Goal: Task Accomplishment & Management: Manage account settings

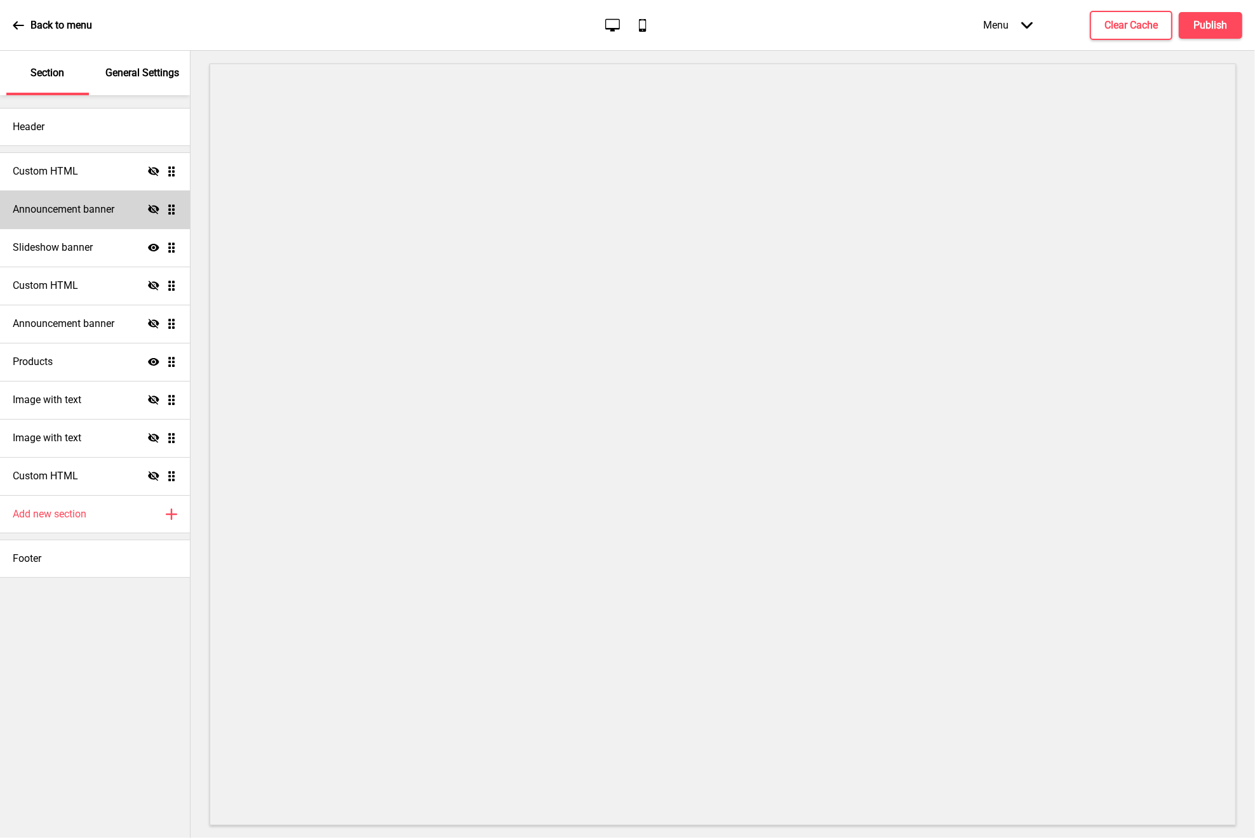
click at [83, 209] on h4 "Announcement banner" at bounding box center [64, 210] width 102 height 14
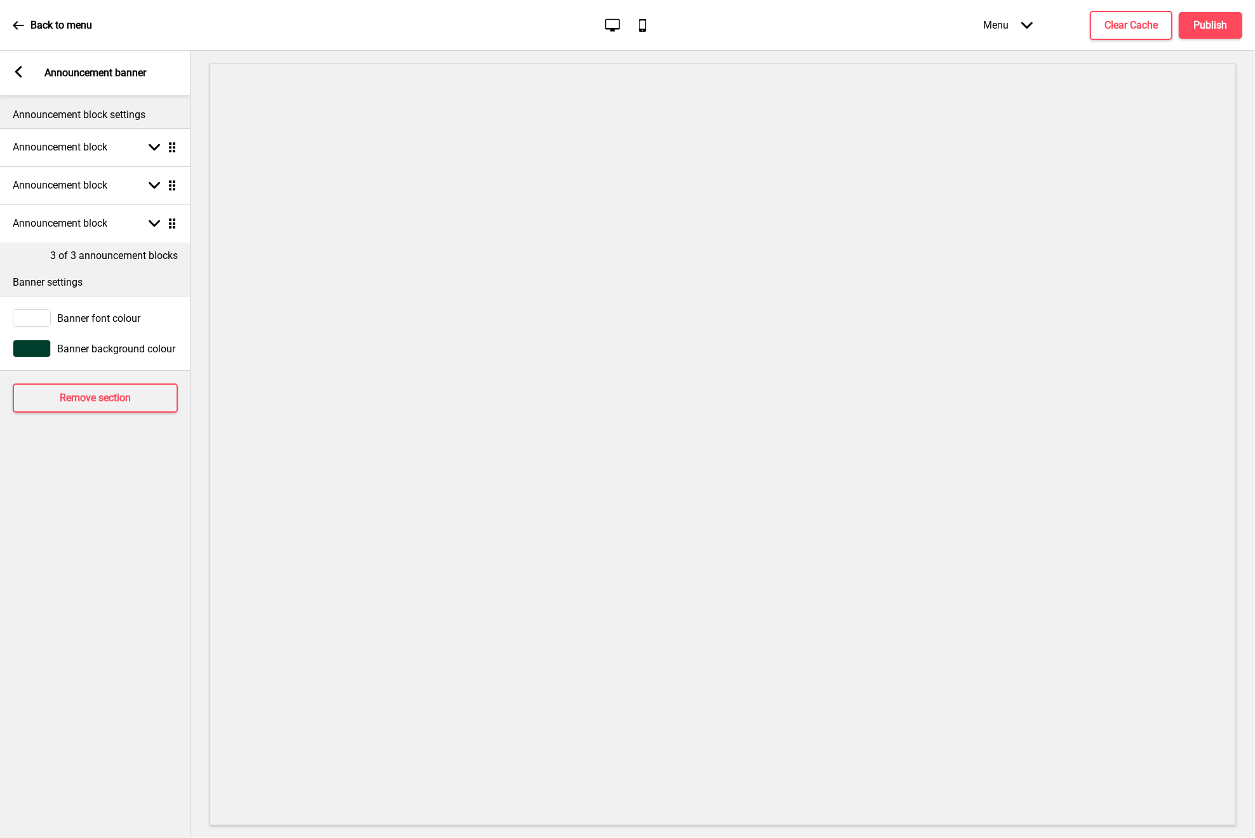
click at [17, 78] on div "Arrow left" at bounding box center [18, 73] width 11 height 14
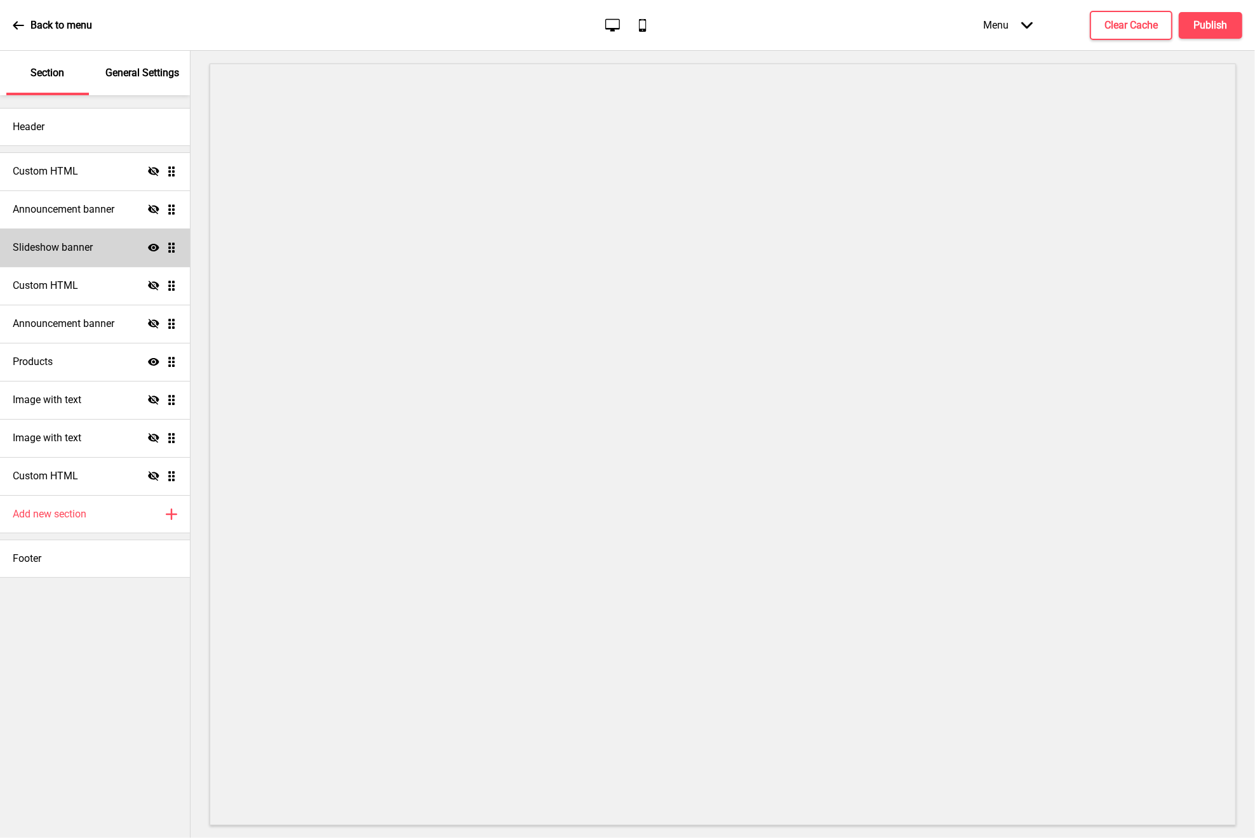
click at [70, 259] on div "Slideshow banner Show Drag" at bounding box center [95, 248] width 190 height 38
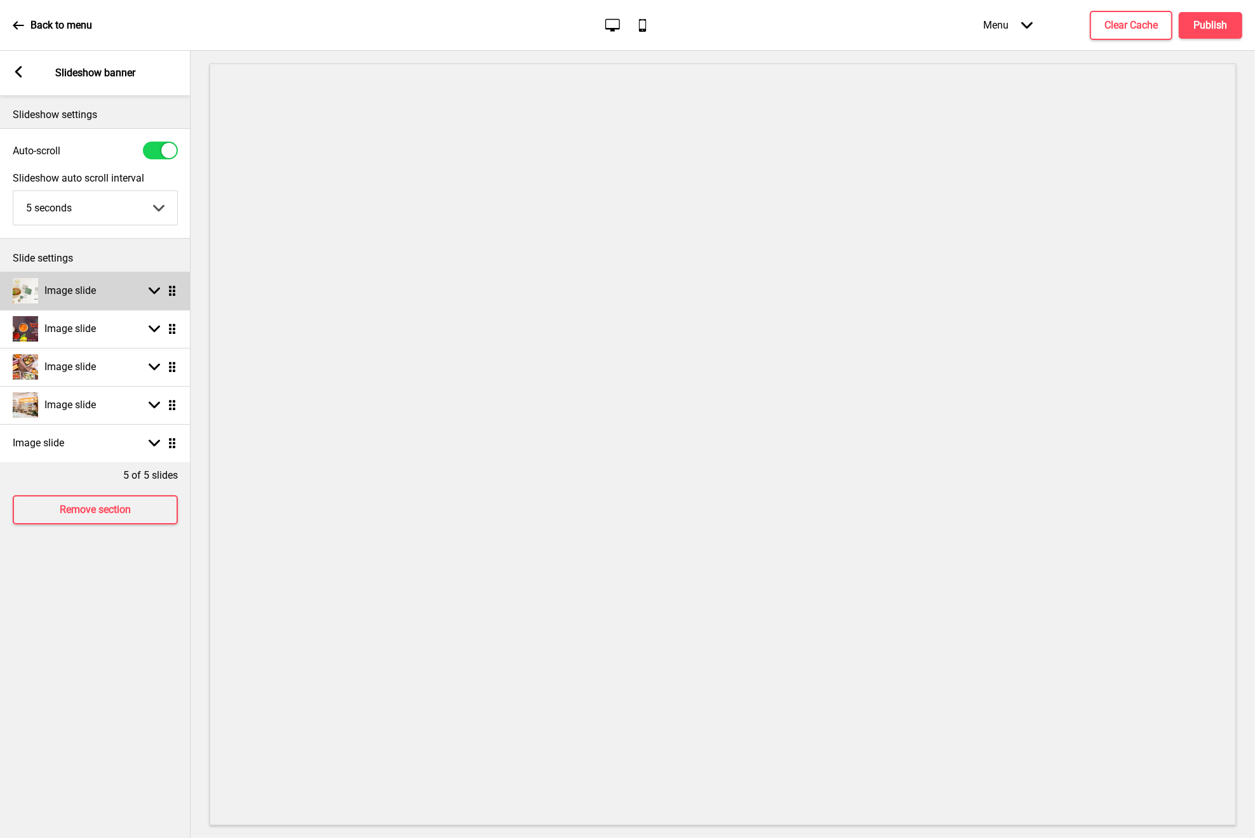
click at [154, 295] on rect at bounding box center [154, 290] width 11 height 11
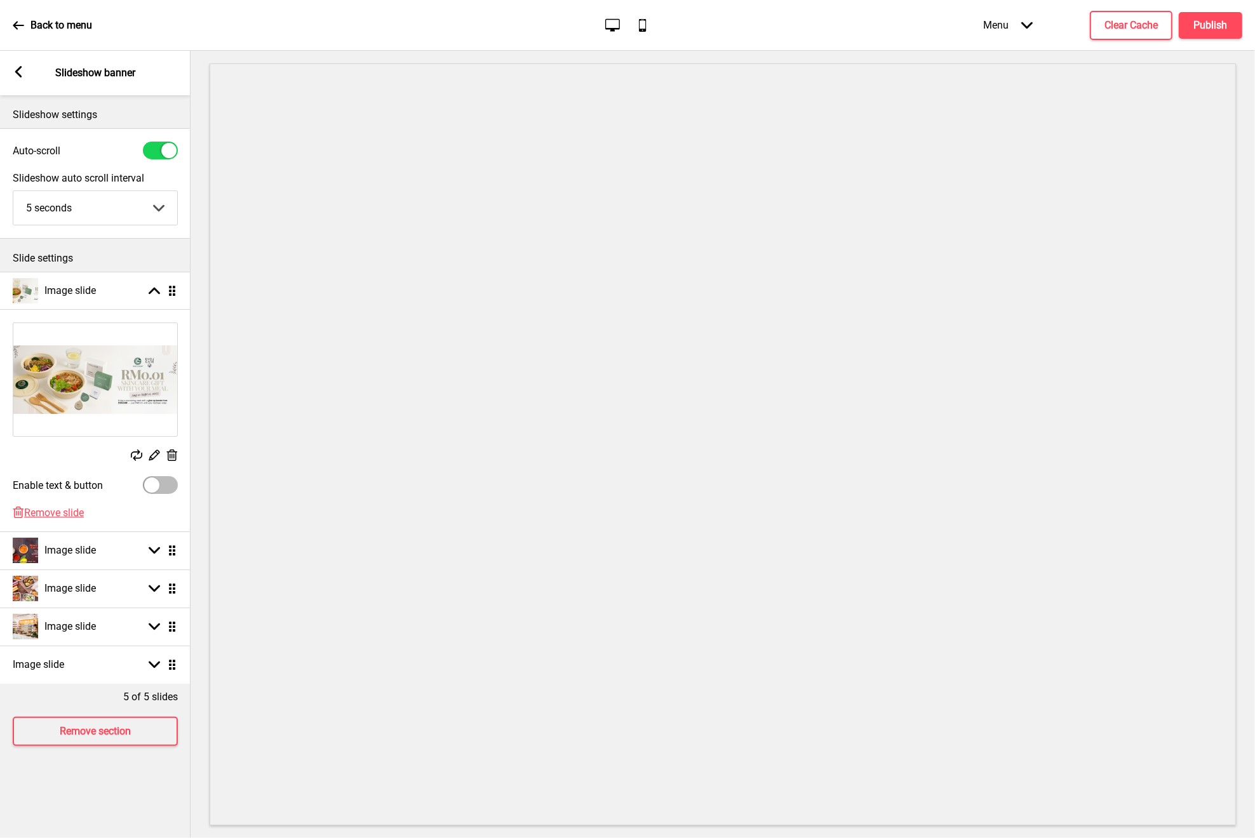
click at [169, 456] on icon at bounding box center [172, 455] width 11 height 11
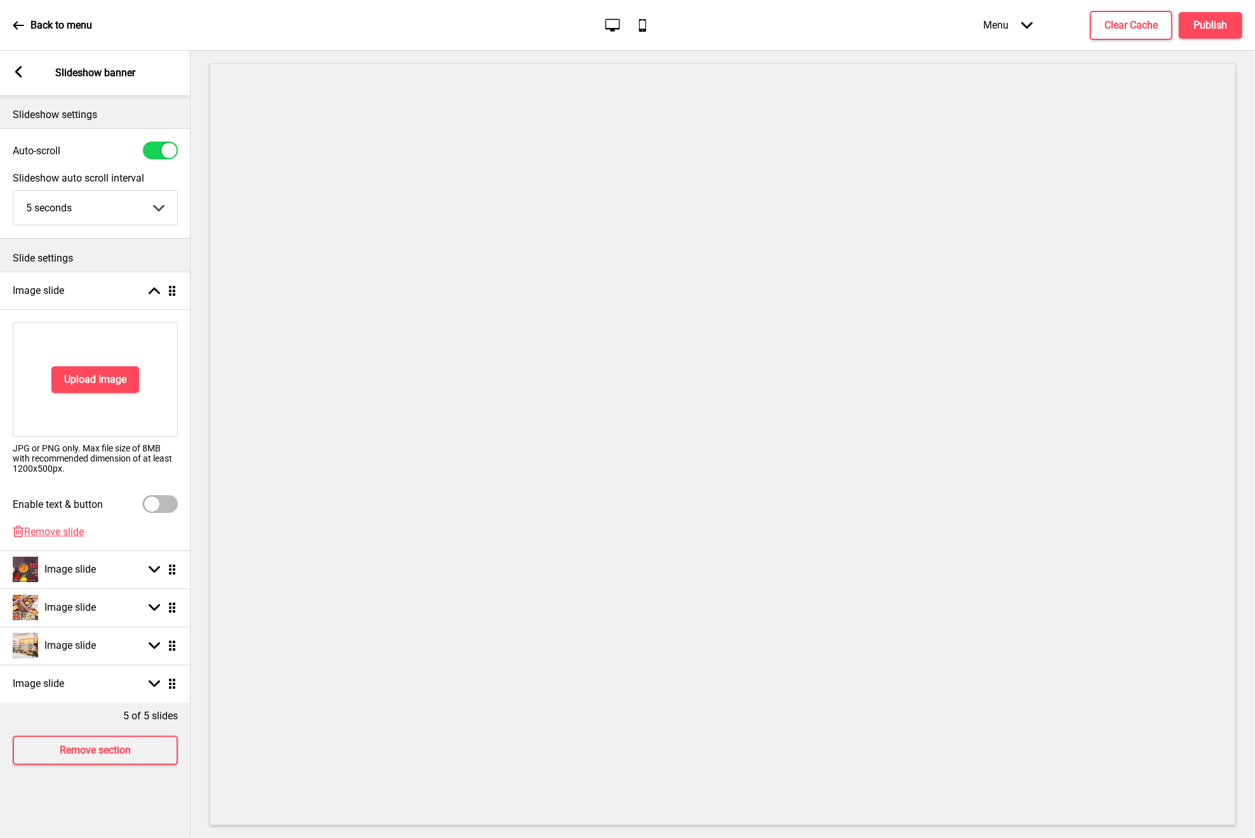
click at [107, 365] on div "Upload Image" at bounding box center [95, 380] width 165 height 114
click at [110, 384] on h4 "Upload Image" at bounding box center [95, 380] width 62 height 14
click at [1213, 34] on button "Publish" at bounding box center [1211, 25] width 64 height 27
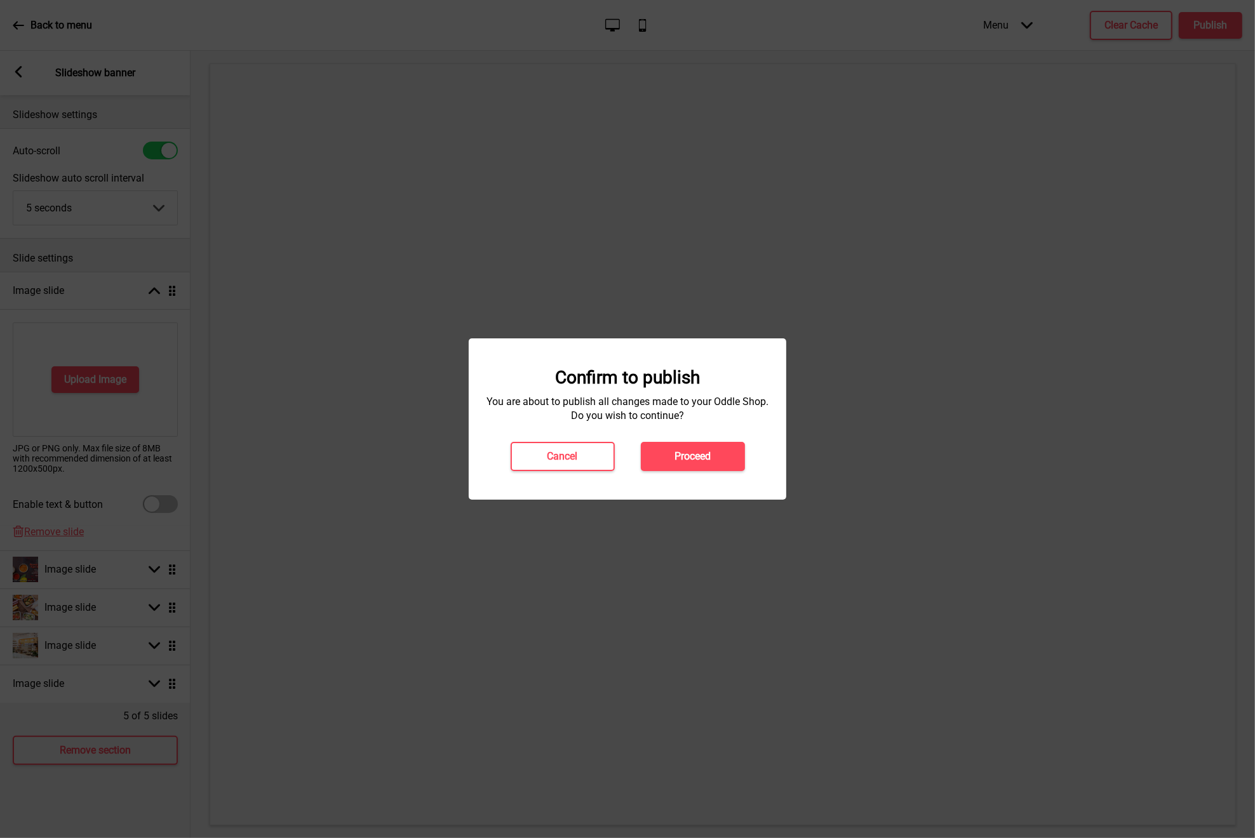
click at [696, 474] on div "Confirm to publish You are about to publish all changes made to your Oddle Shop…" at bounding box center [628, 419] width 318 height 161
click at [697, 459] on h4 "Proceed" at bounding box center [693, 457] width 36 height 14
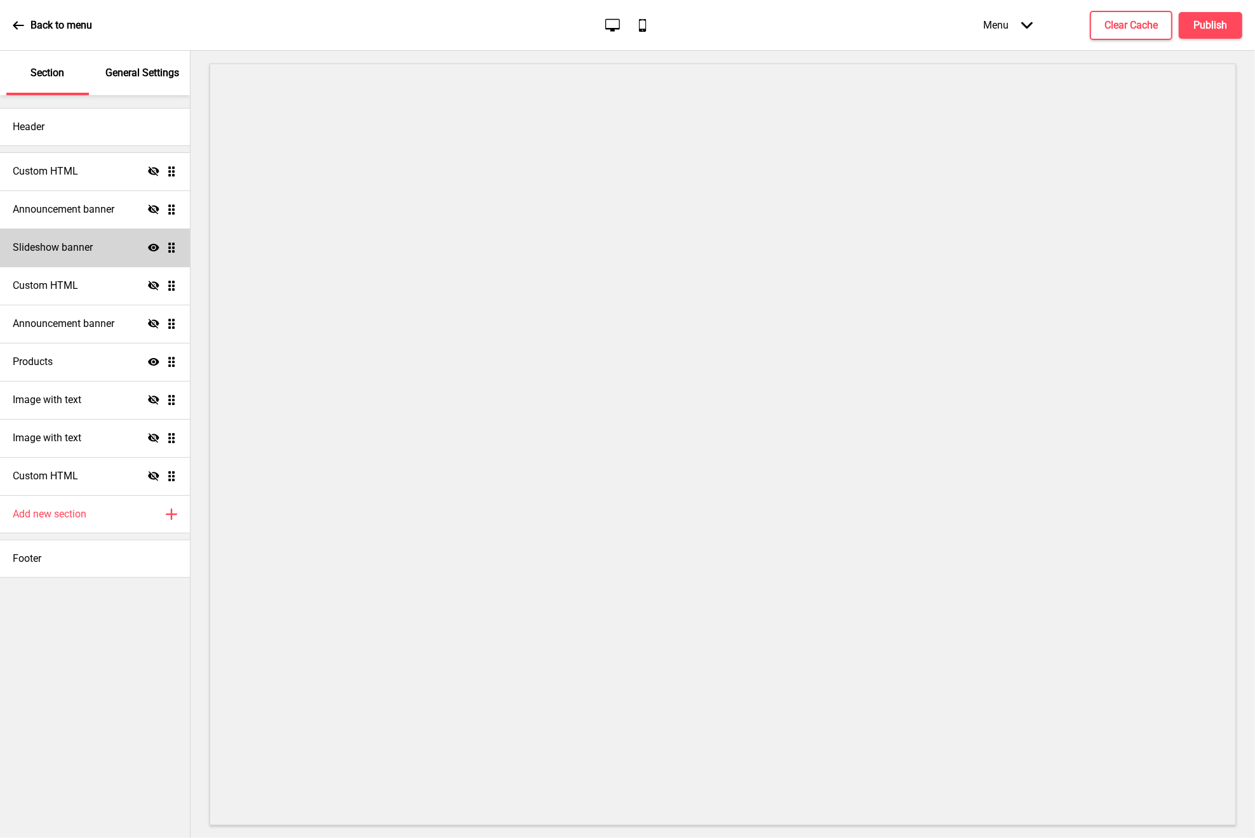
click at [100, 264] on div "Slideshow banner Show Drag" at bounding box center [95, 248] width 190 height 38
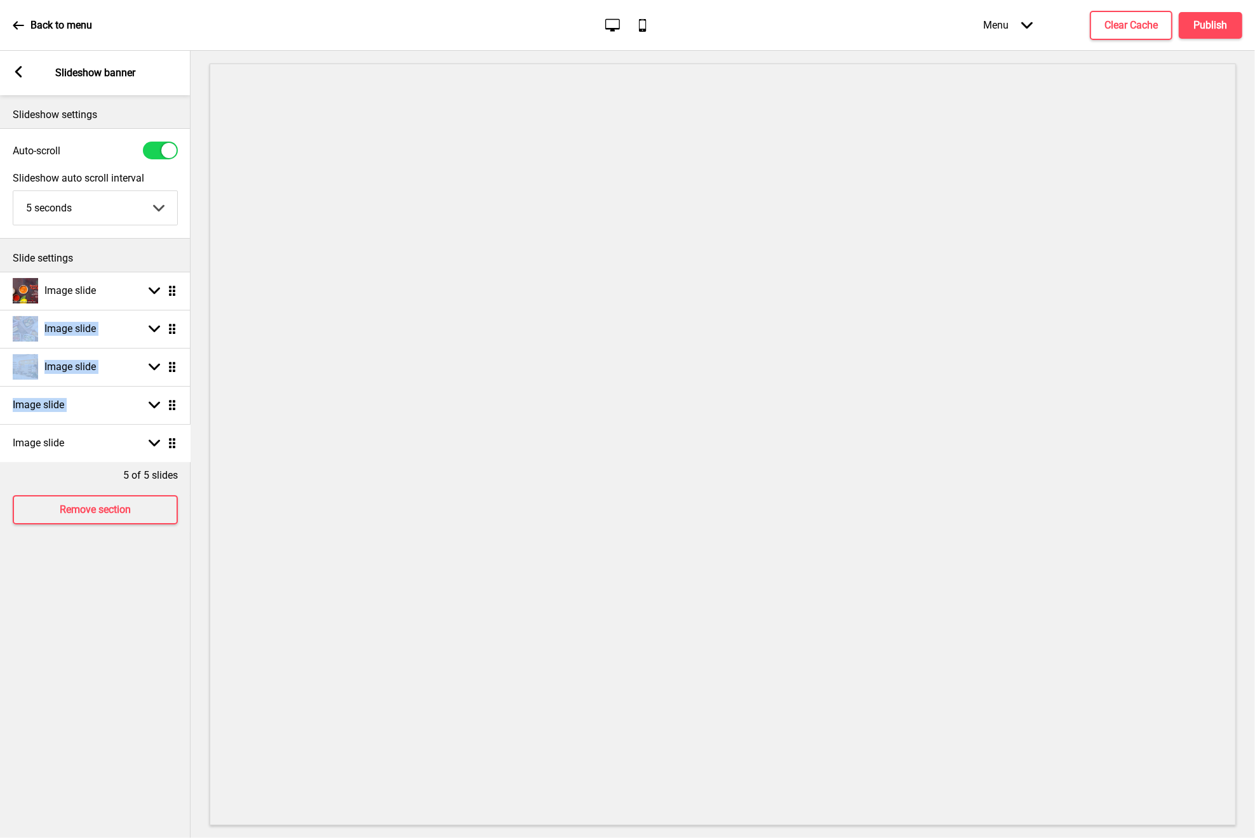
drag, startPoint x: 175, startPoint y: 291, endPoint x: 172, endPoint y: 444, distance: 153.1
click at [149, 445] on rect at bounding box center [154, 443] width 11 height 11
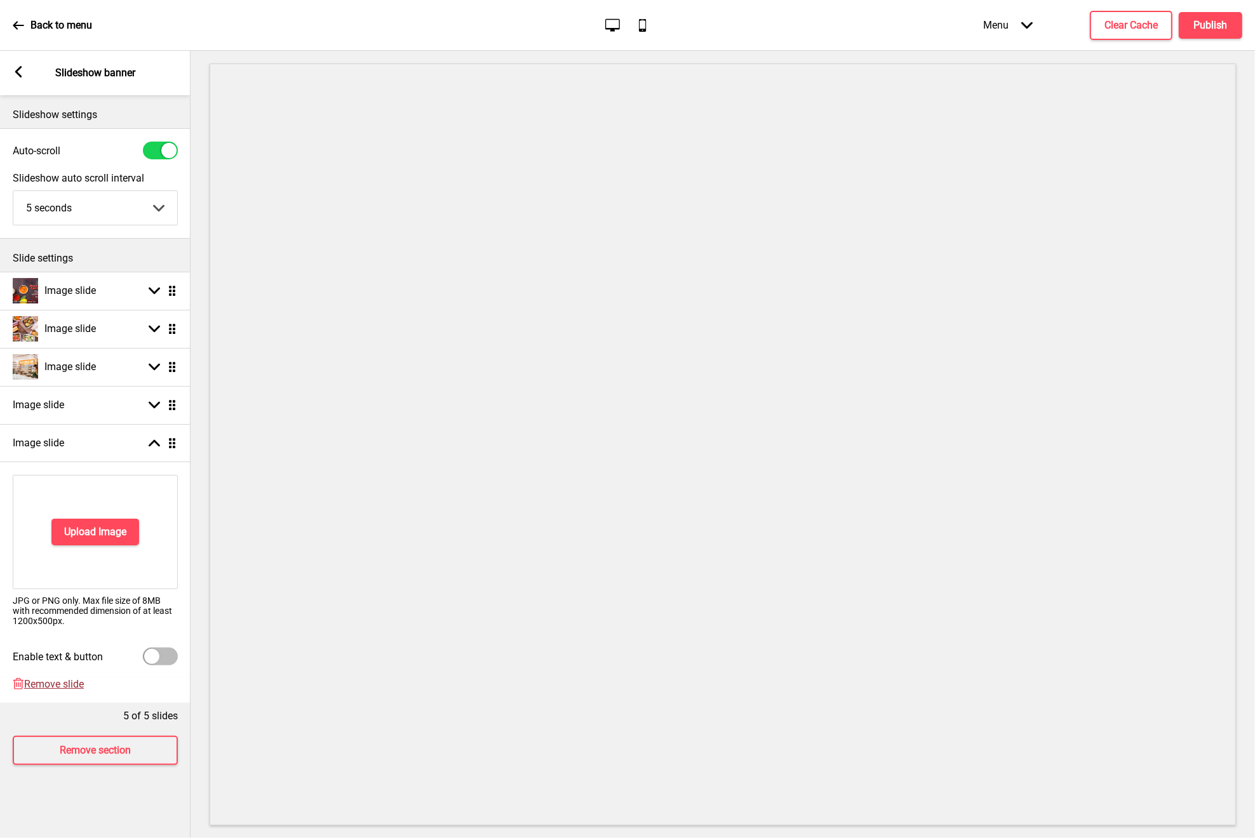
click at [64, 684] on span "Remove slide" at bounding box center [54, 684] width 60 height 12
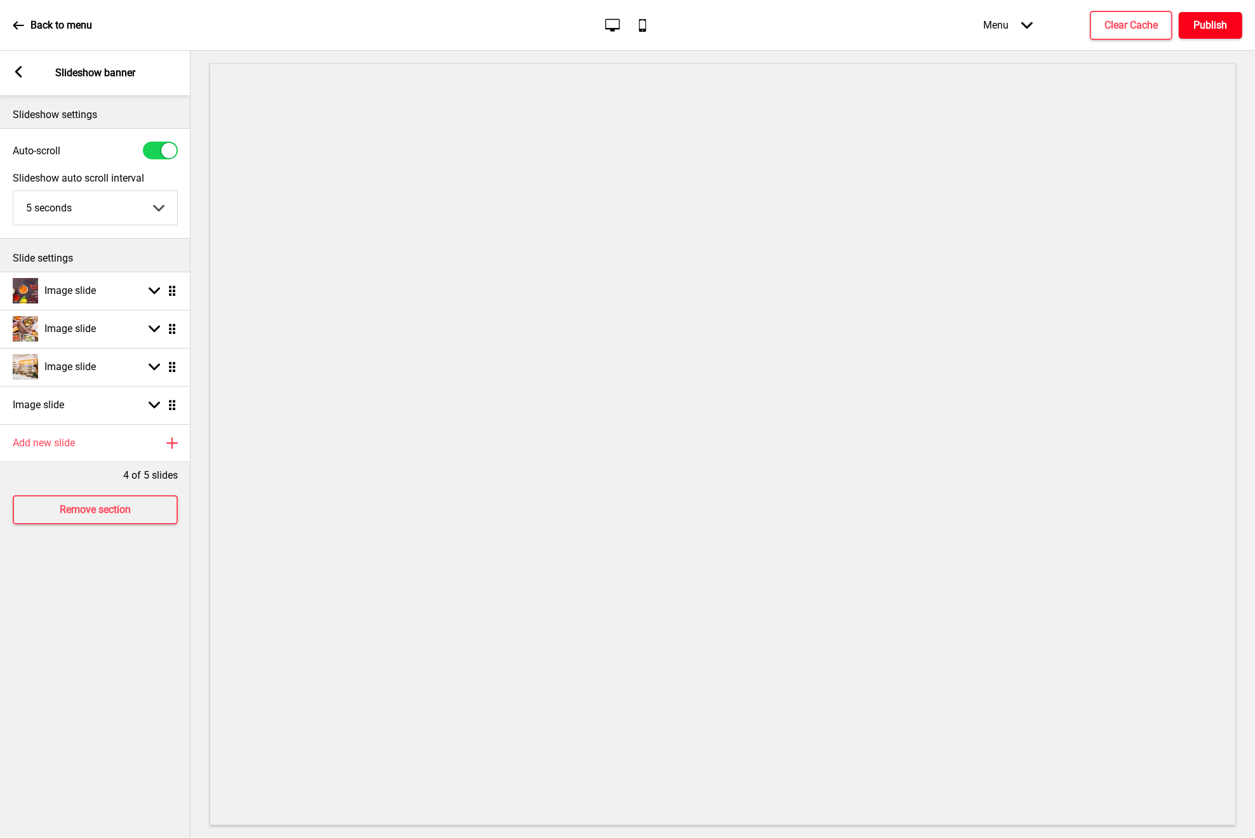
click at [1207, 24] on h4 "Publish" at bounding box center [1211, 25] width 34 height 14
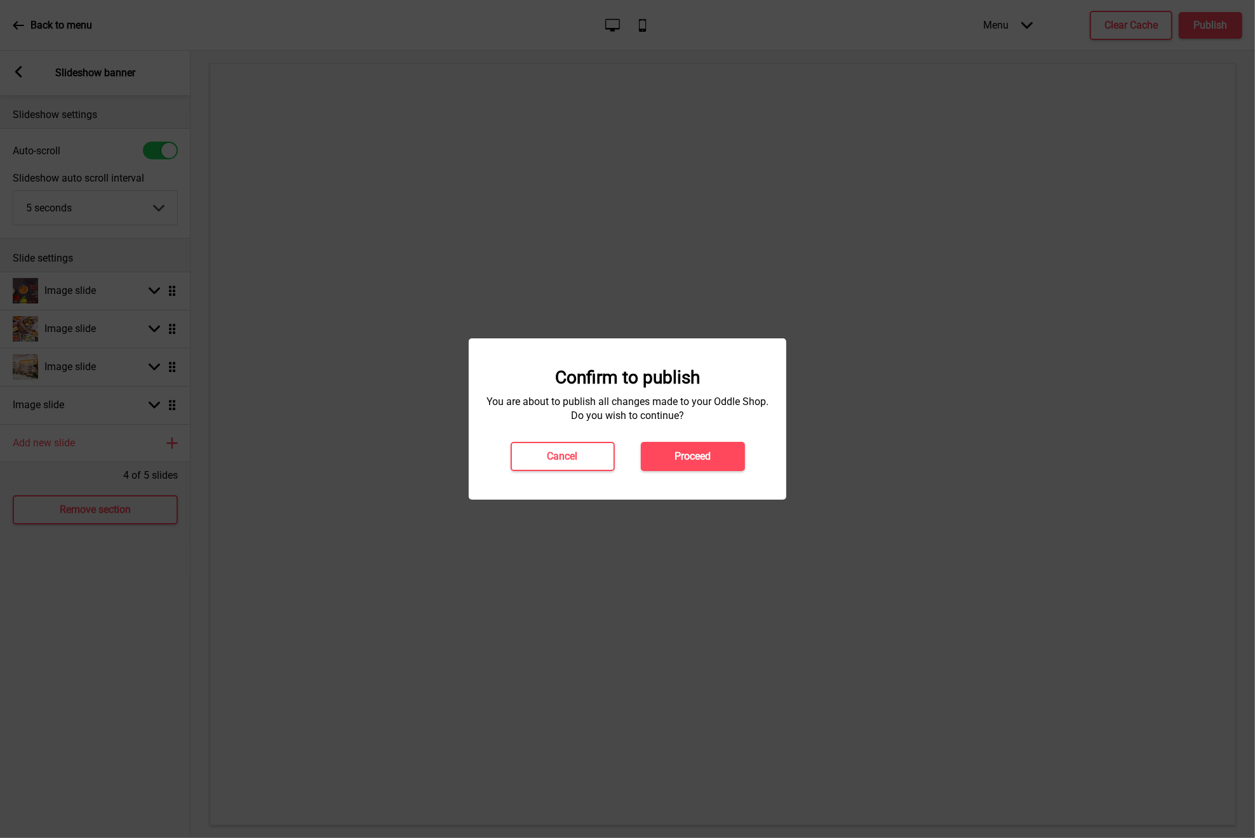
drag, startPoint x: 721, startPoint y: 466, endPoint x: 720, endPoint y: 460, distance: 6.4
click at [721, 466] on button "Proceed" at bounding box center [693, 456] width 104 height 29
